Goal: Task Accomplishment & Management: Use online tool/utility

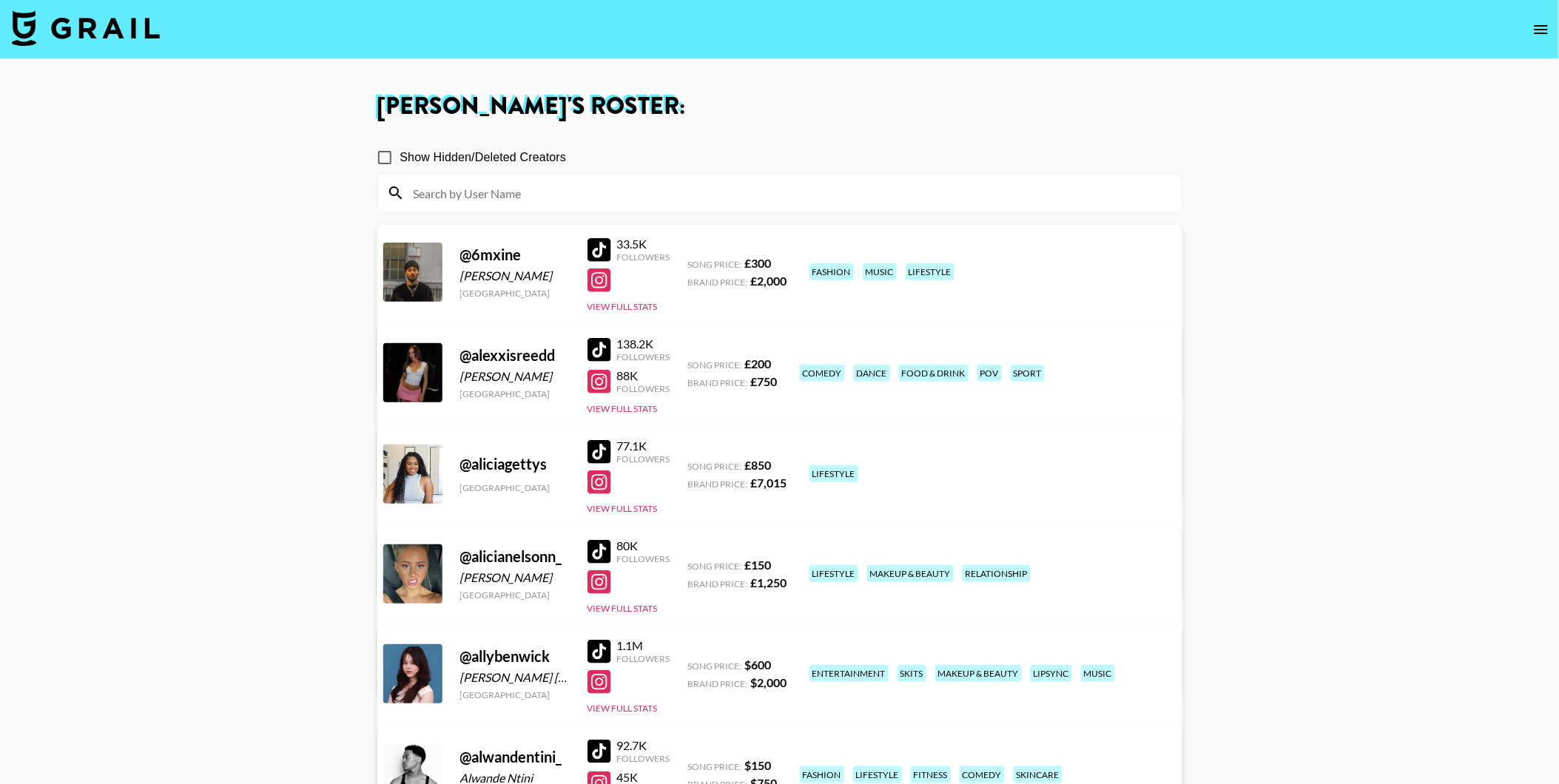
click at [106, 30] on img at bounding box center [85, 28] width 148 height 36
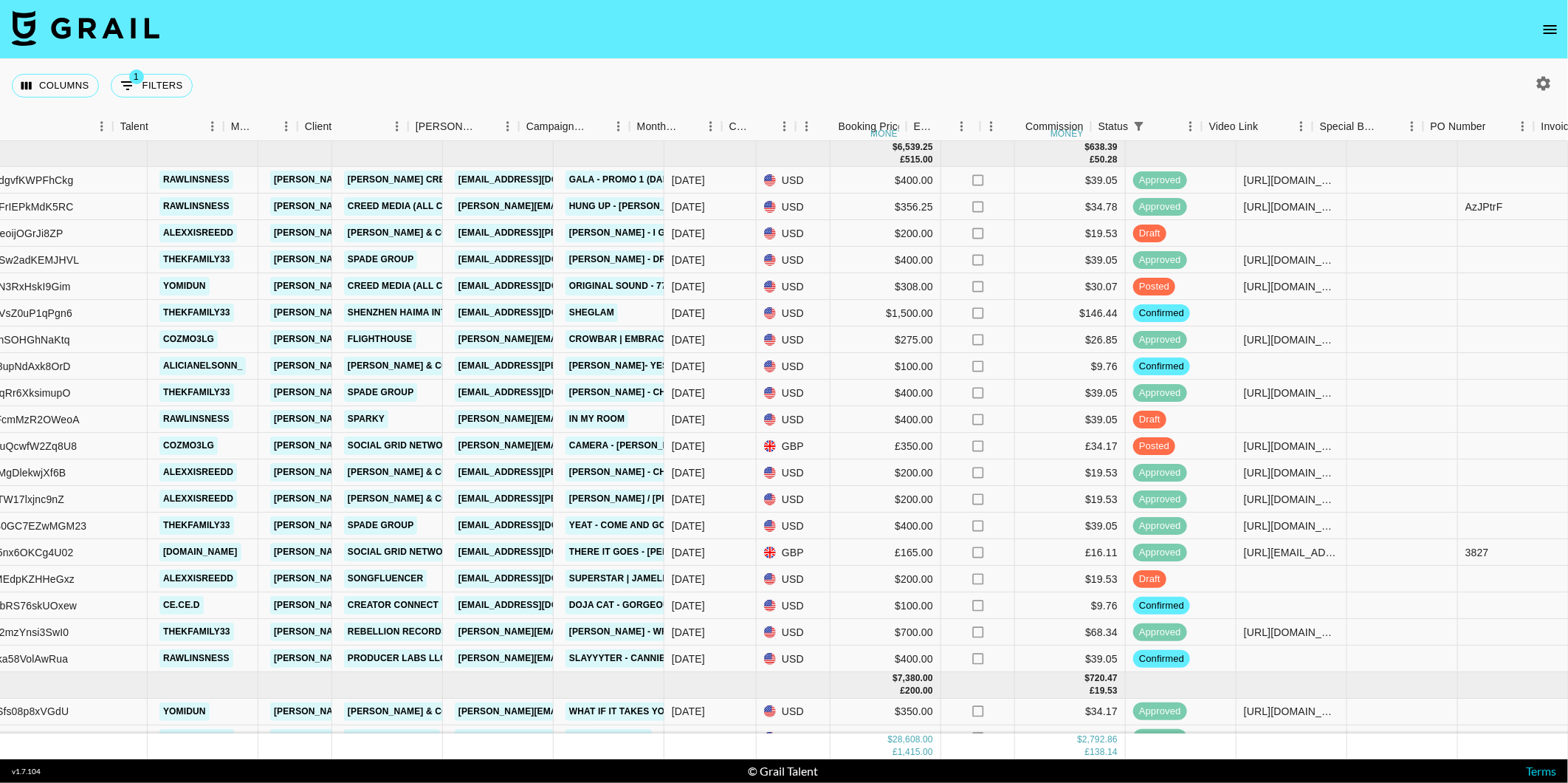
scroll to position [0, 208]
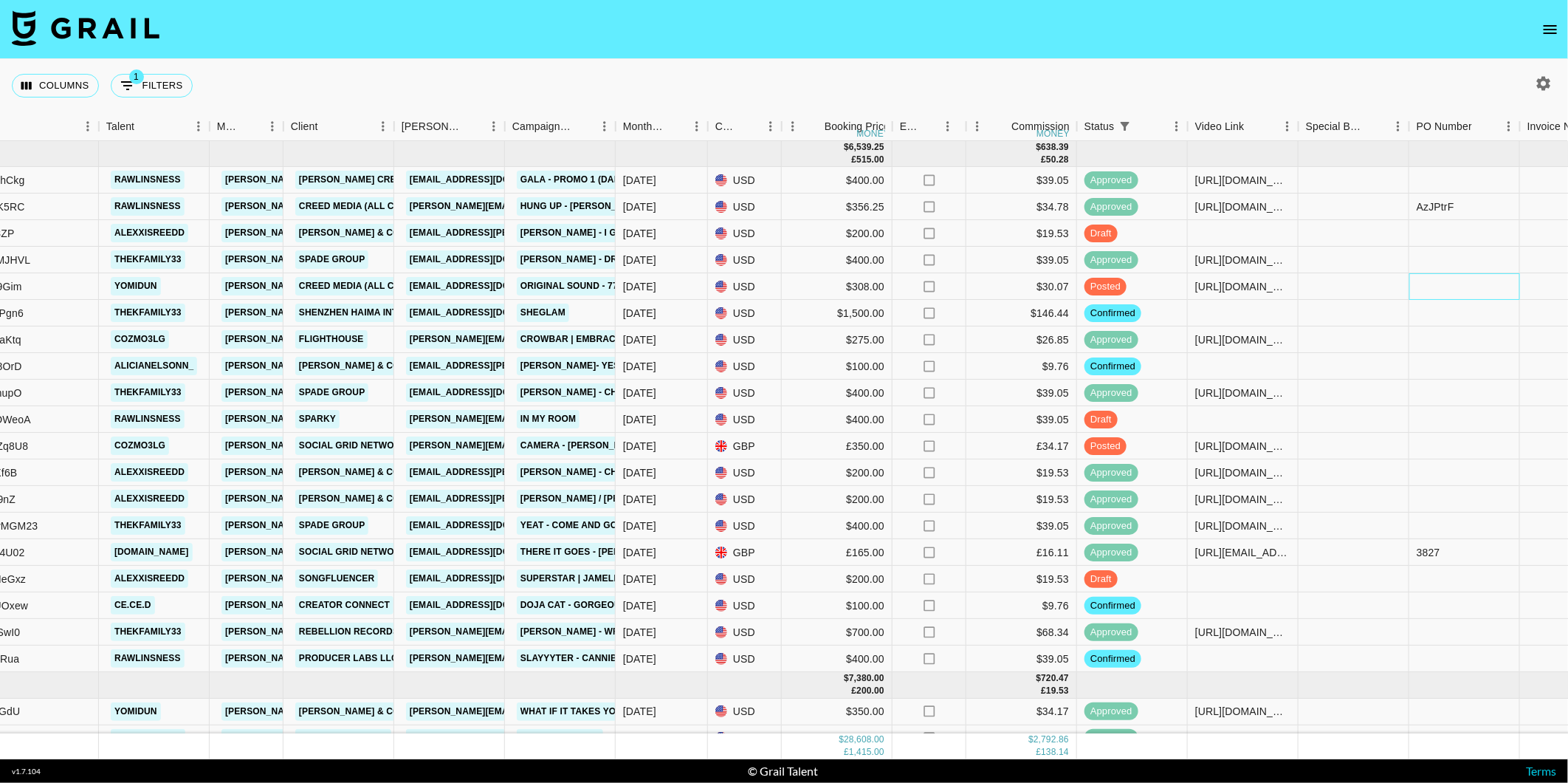
click at [1440, 293] on div at bounding box center [1464, 287] width 111 height 27
type input "8b"
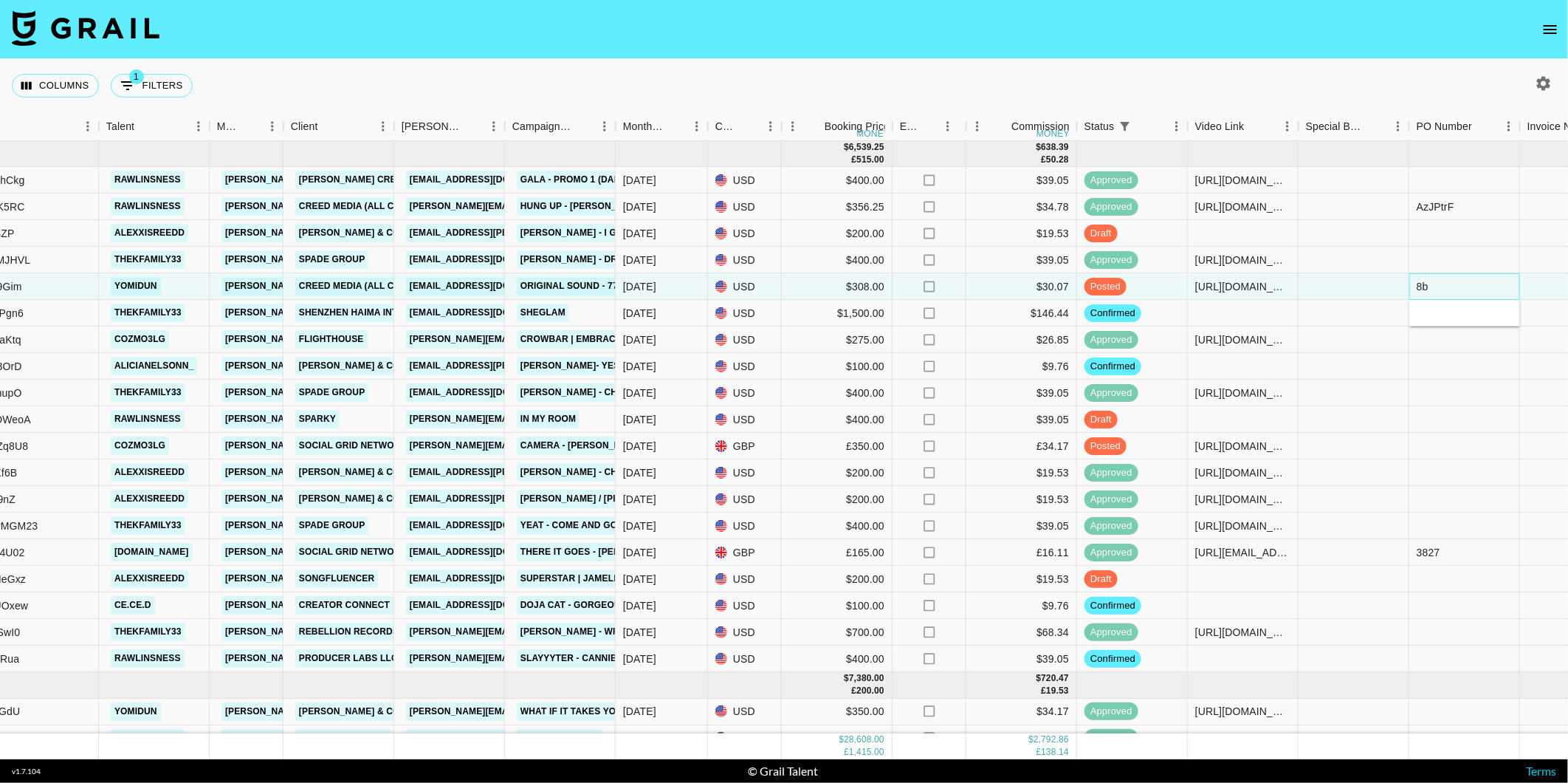
click at [1468, 290] on div "8b" at bounding box center [1464, 287] width 111 height 27
type input "8d-cRU9"
click at [1340, 62] on div "Columns 1 Filters + Booking" at bounding box center [784, 85] width 1568 height 53
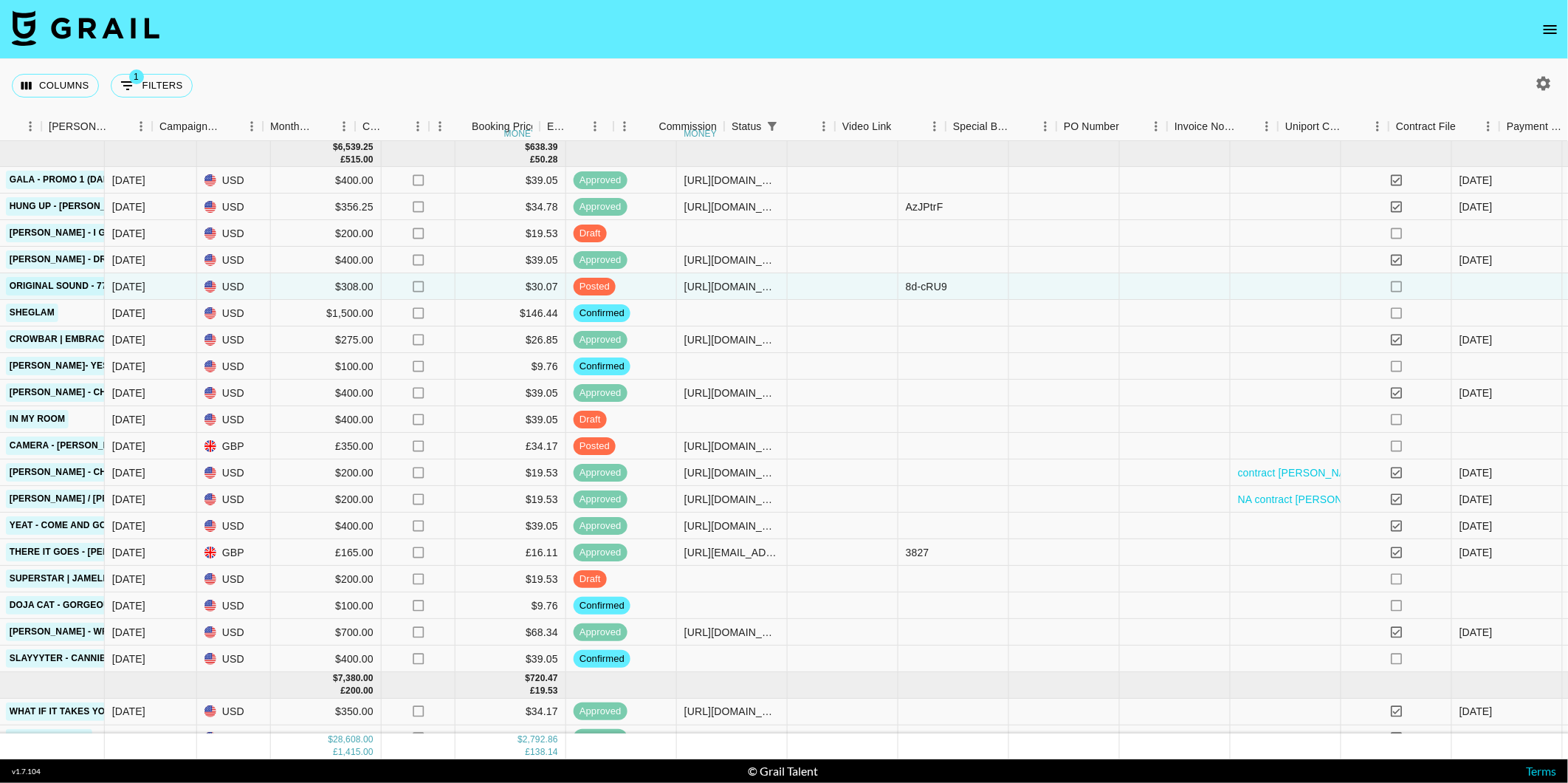
scroll to position [0, 895]
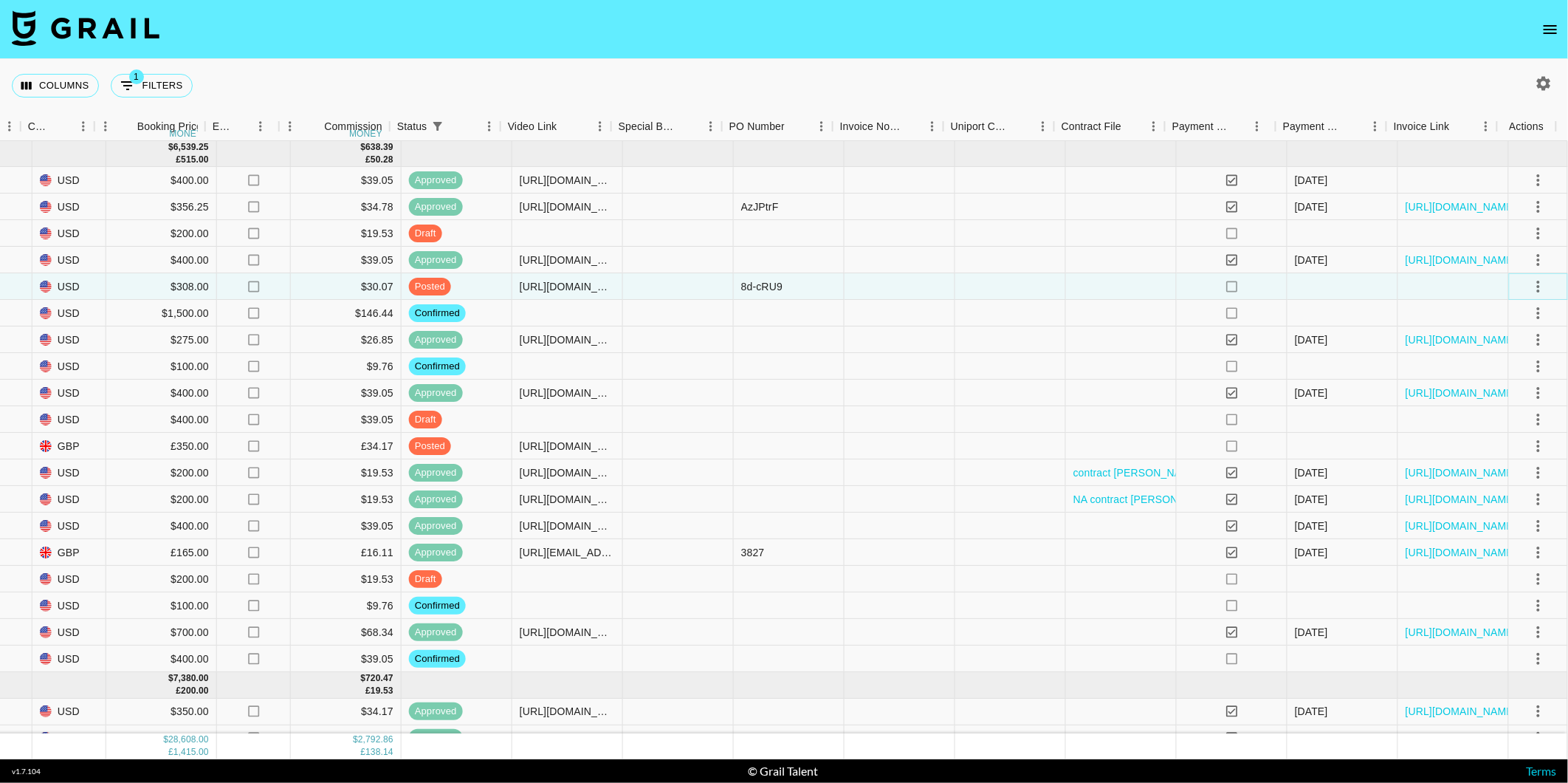
click at [1529, 290] on icon "select merge strategy" at bounding box center [1538, 286] width 17 height 17
click at [1510, 416] on div "Approve" at bounding box center [1507, 424] width 45 height 17
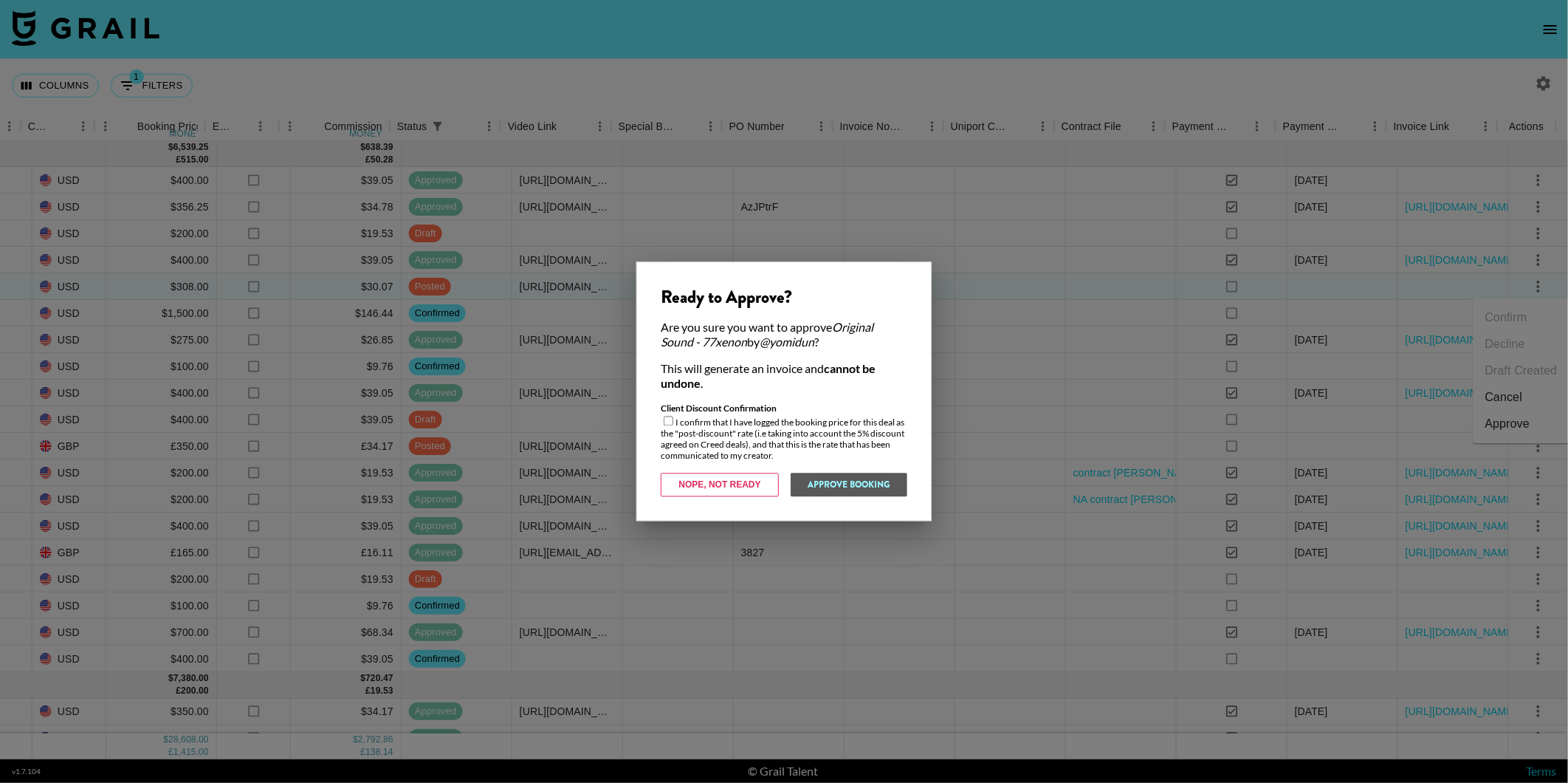
click at [669, 424] on input "checkbox" at bounding box center [669, 422] width 10 height 10
checkbox input "true"
click at [835, 488] on button "Approve Booking" at bounding box center [849, 485] width 117 height 24
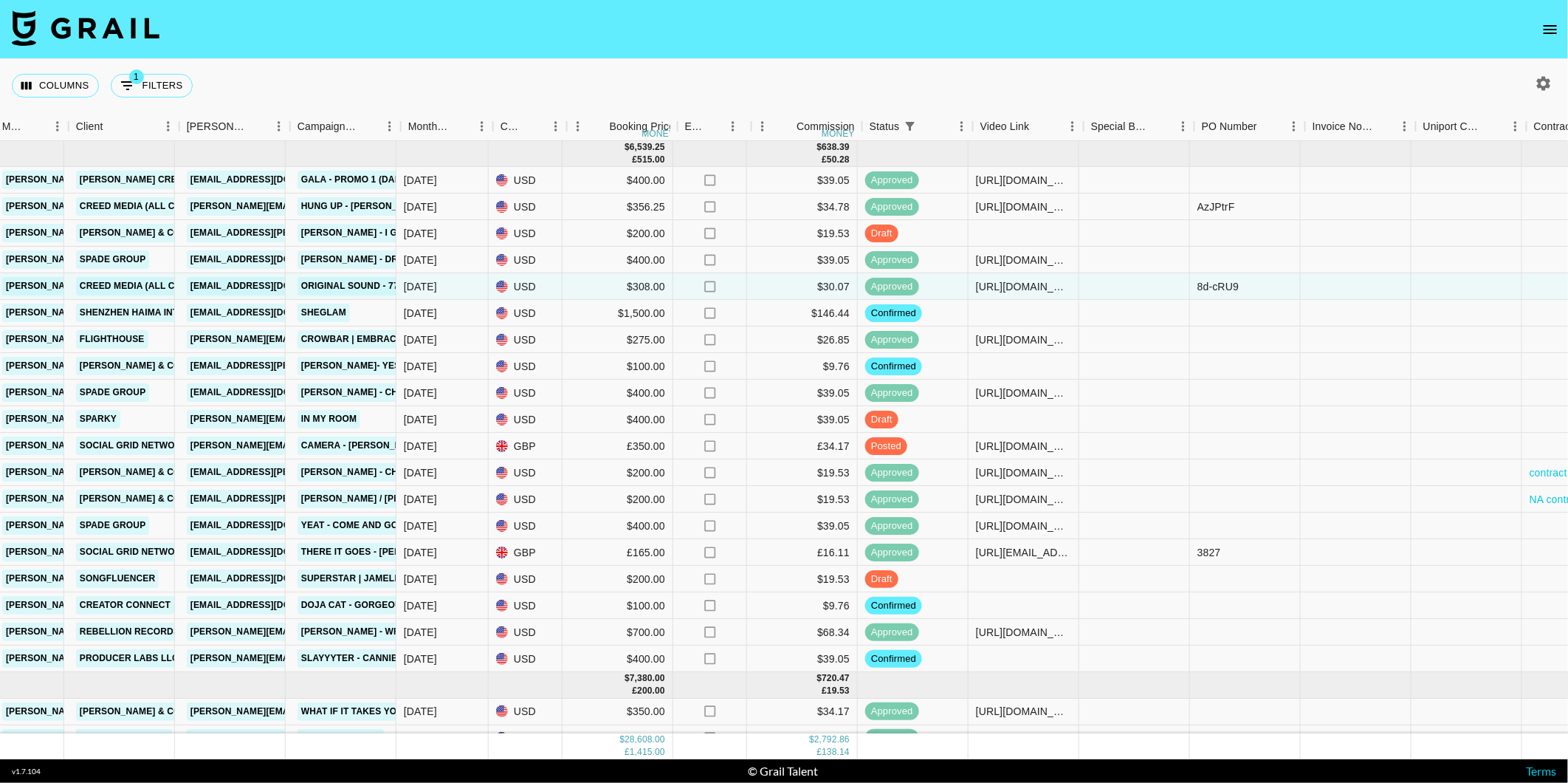
scroll to position [0, 423]
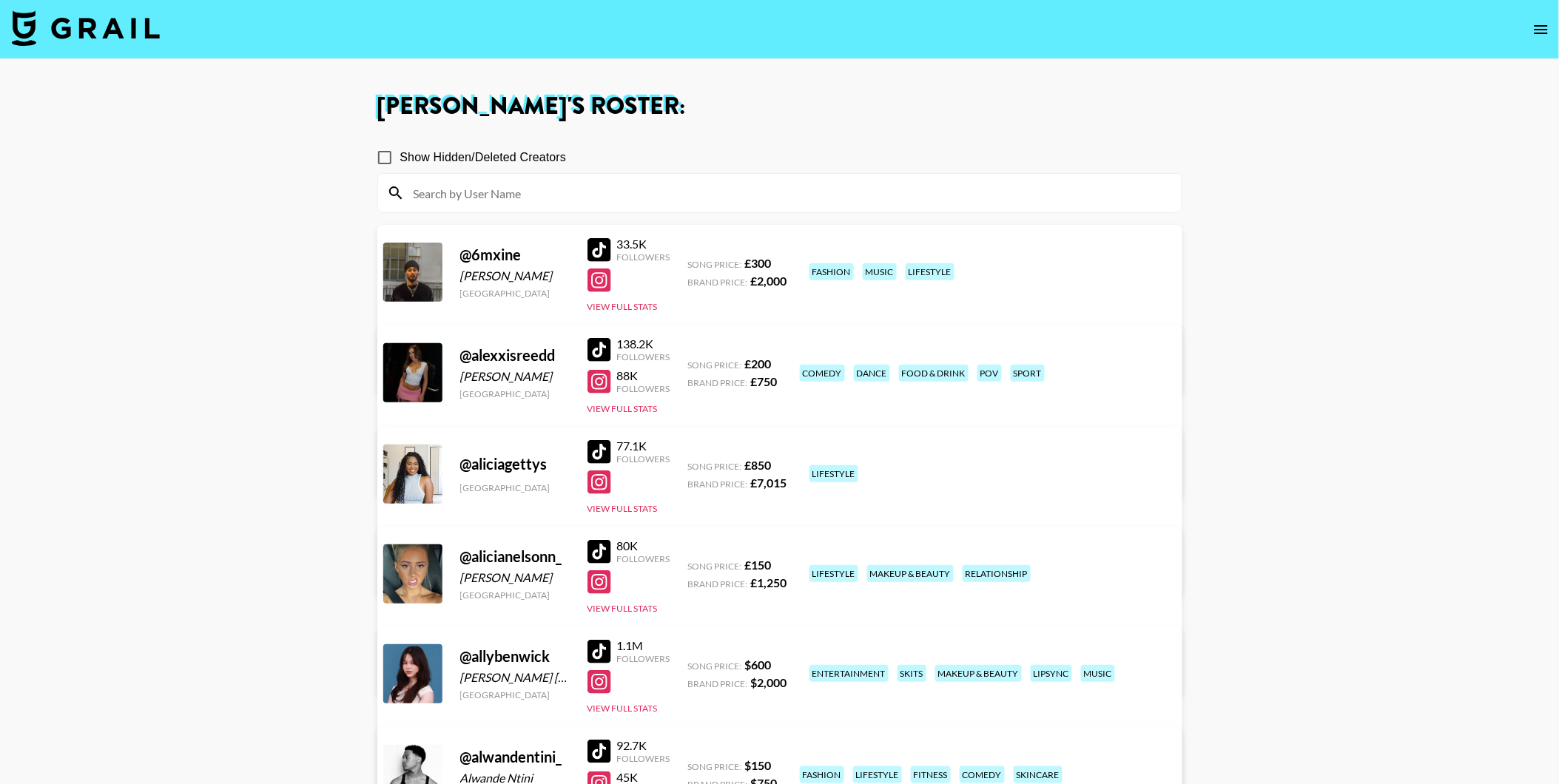
click at [68, 37] on img at bounding box center [85, 28] width 148 height 36
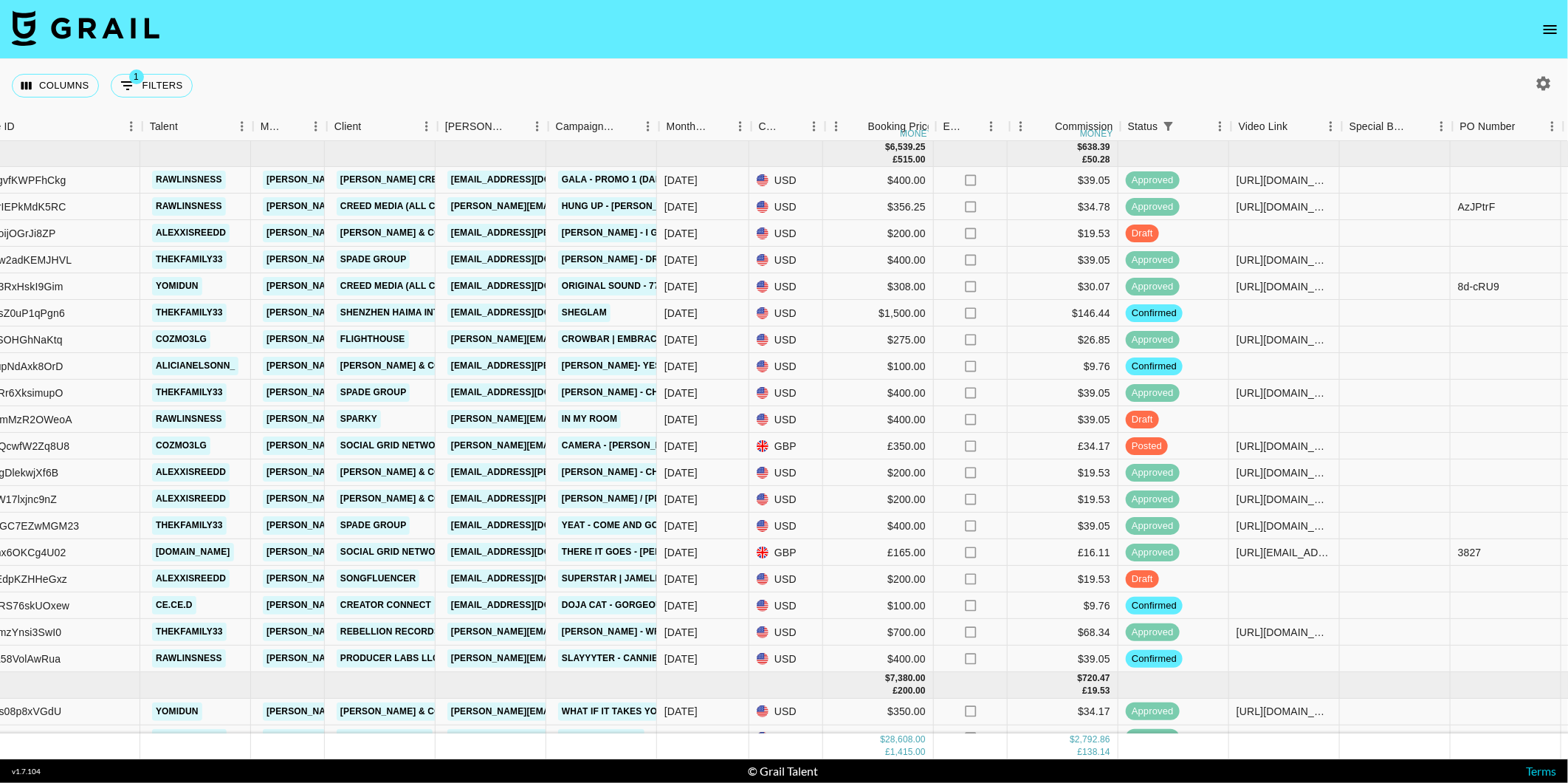
scroll to position [0, 161]
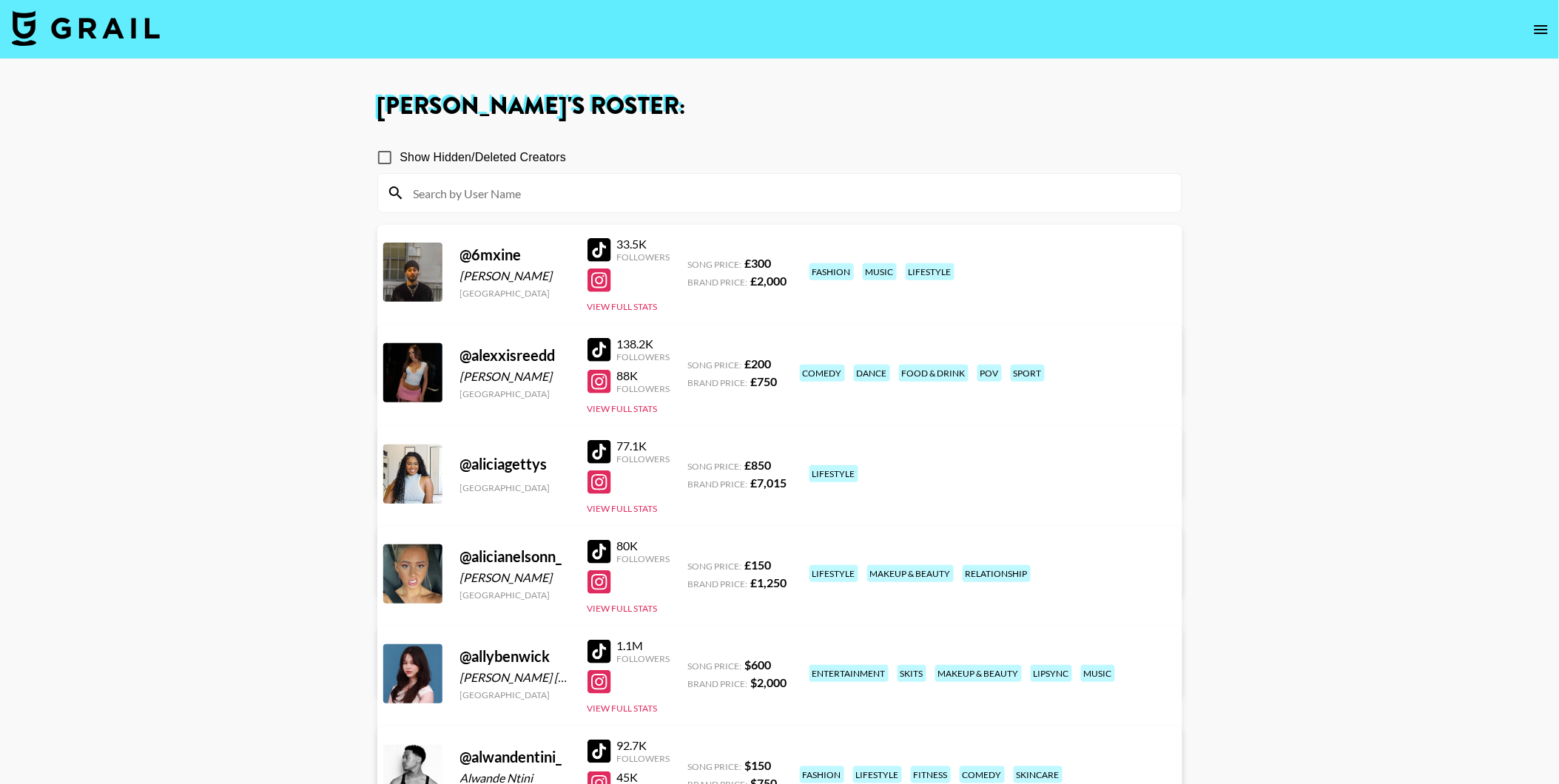
click at [116, 30] on img at bounding box center [85, 28] width 148 height 36
